Goal: Transaction & Acquisition: Download file/media

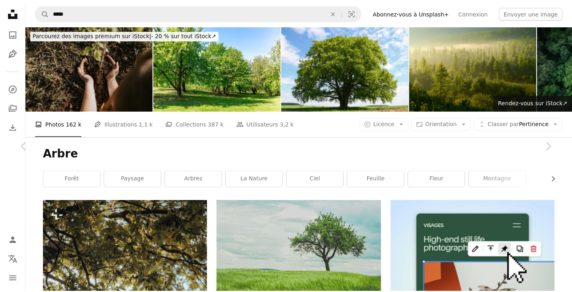
scroll to position [6206, 0]
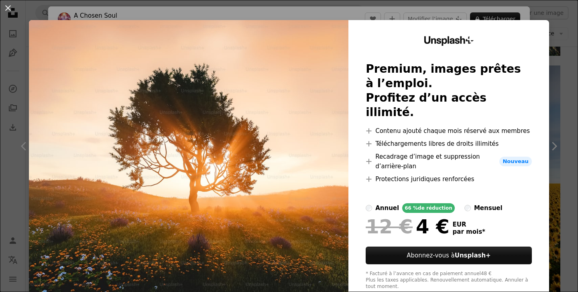
click at [550, 52] on div "An X shape Unsplash+ Premium, images prêtes à l’emploi. Profitez d’un accès ill…" at bounding box center [289, 146] width 578 height 292
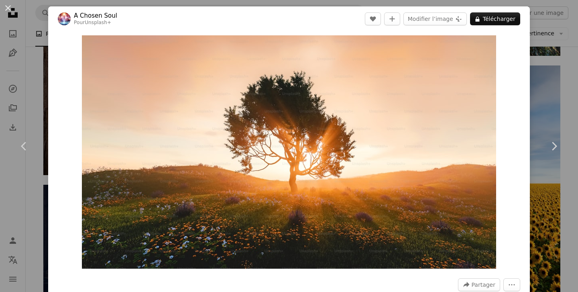
click at [528, 104] on div "An X shape Chevron left Chevron right A Chosen Soul Pour Unsplash+ A heart A pl…" at bounding box center [289, 146] width 578 height 292
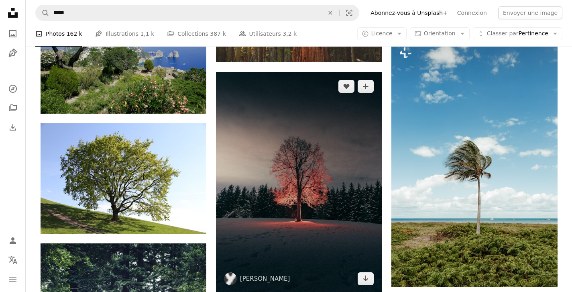
scroll to position [7282, 0]
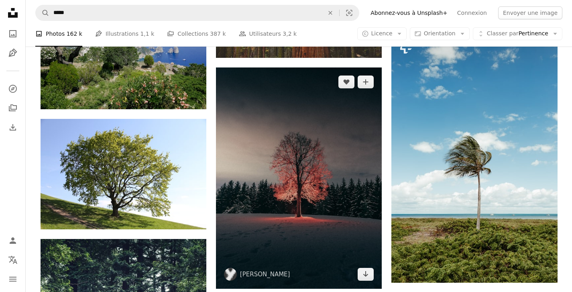
click at [274, 211] on img at bounding box center [299, 177] width 166 height 221
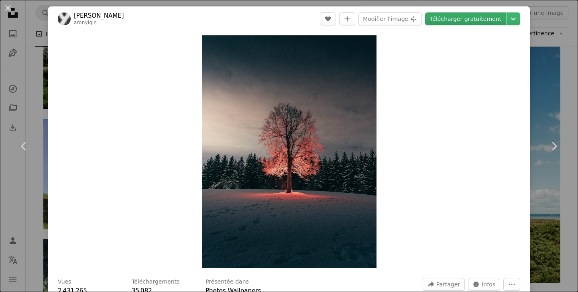
click at [477, 20] on link "Télécharger gratuitement" at bounding box center [465, 18] width 81 height 13
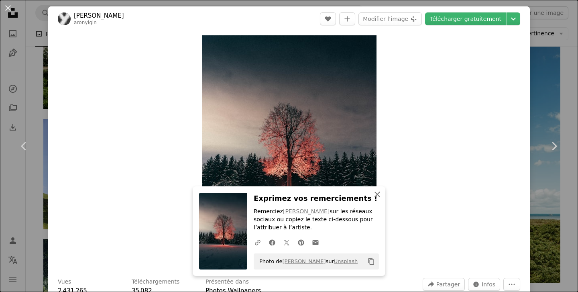
click at [377, 196] on icon "button" at bounding box center [377, 194] width 6 height 6
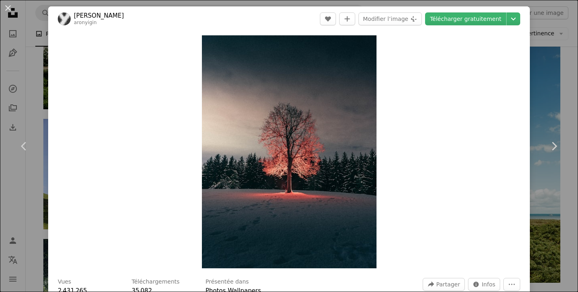
click at [20, 15] on div "An X shape Chevron left Chevron right [PERSON_NAME] aronyigin A heart A plus si…" at bounding box center [289, 146] width 578 height 292
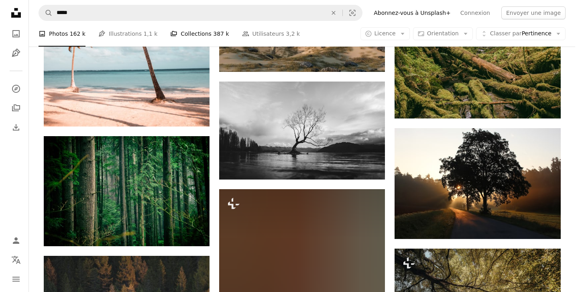
scroll to position [8253, 0]
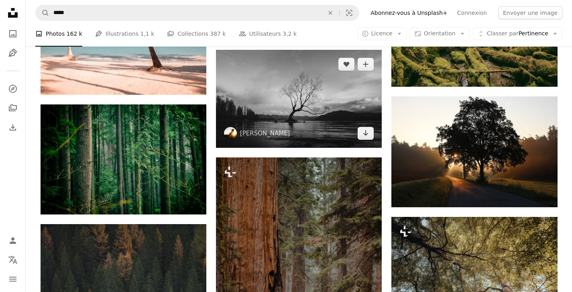
click at [347, 105] on img at bounding box center [299, 99] width 166 height 98
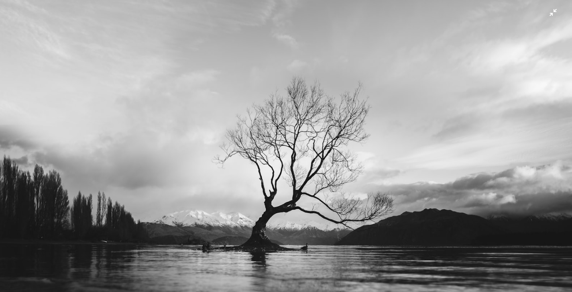
click at [330, 105] on img "Zoom arrière sur cette image" at bounding box center [286, 169] width 572 height 338
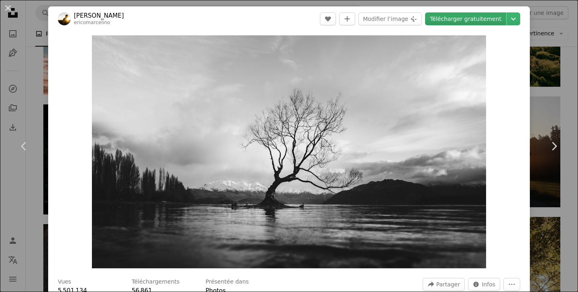
click at [463, 20] on link "Télécharger gratuitement" at bounding box center [465, 18] width 81 height 13
